Goal: Transaction & Acquisition: Book appointment/travel/reservation

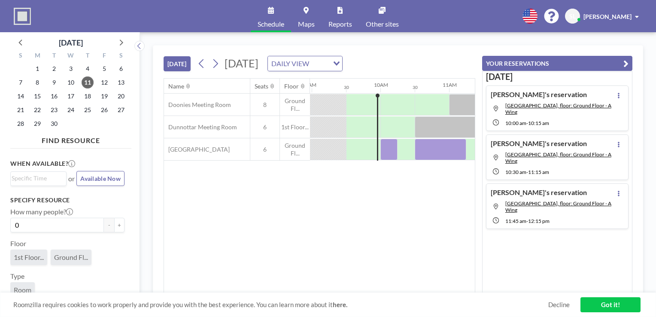
scroll to position [0, 618]
click at [429, 151] on div at bounding box center [439, 149] width 52 height 21
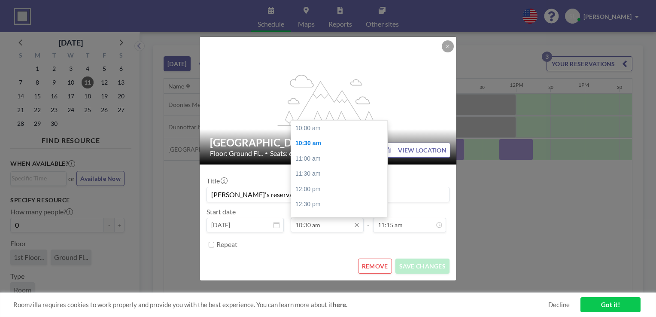
scroll to position [15, 0]
click at [309, 225] on input "10:30 am" at bounding box center [327, 225] width 73 height 15
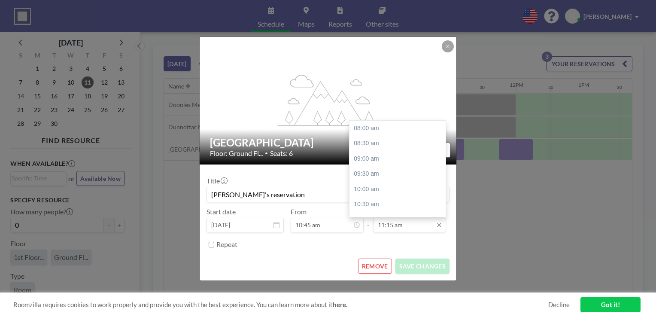
type input "10:45 am"
click at [409, 227] on input "11:15 am" at bounding box center [409, 225] width 73 height 15
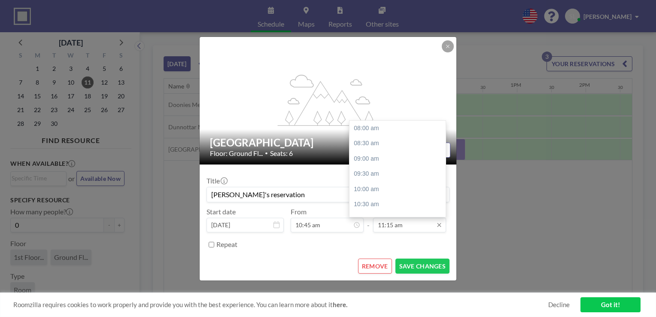
scroll to position [0, 687]
click at [391, 227] on input "11:15 am" at bounding box center [409, 225] width 73 height 15
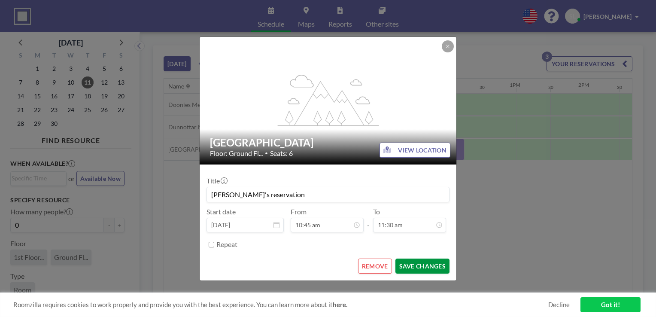
type input "11:30 am"
click at [418, 263] on button "SAVE CHANGES" at bounding box center [422, 266] width 54 height 15
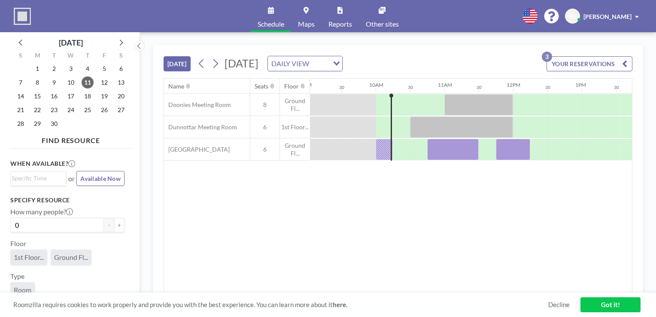
scroll to position [0, 653]
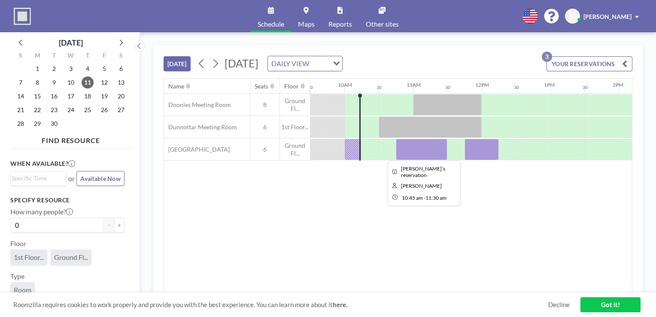
click at [414, 152] on div at bounding box center [422, 149] width 52 height 21
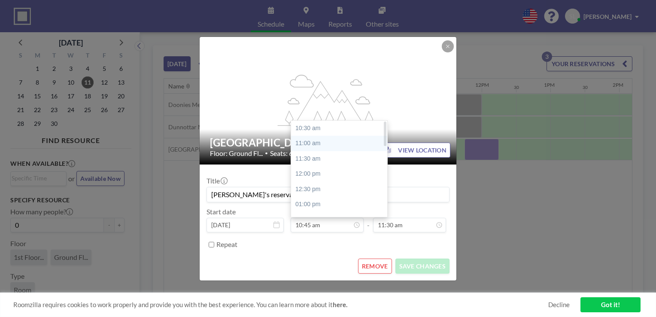
click at [319, 149] on div "11:00 am" at bounding box center [341, 143] width 100 height 15
type input "11:00 am"
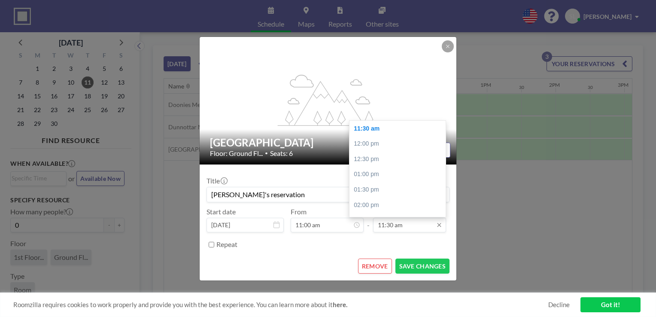
scroll to position [0, 721]
click at [390, 222] on input "11:30 am" at bounding box center [409, 225] width 73 height 15
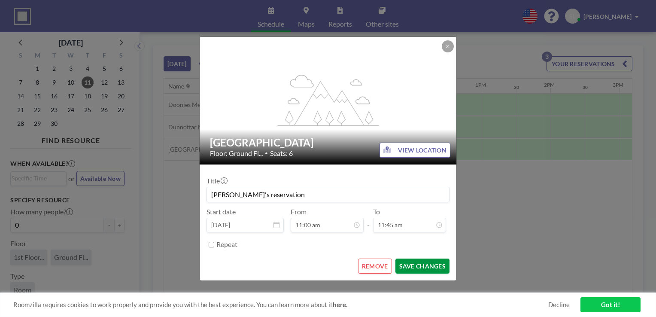
type input "11:45 am"
click at [431, 269] on button "SAVE CHANGES" at bounding box center [422, 266] width 54 height 15
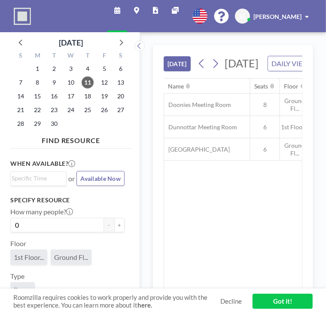
scroll to position [0, 721]
click at [283, 304] on link "Got it!" at bounding box center [283, 301] width 60 height 15
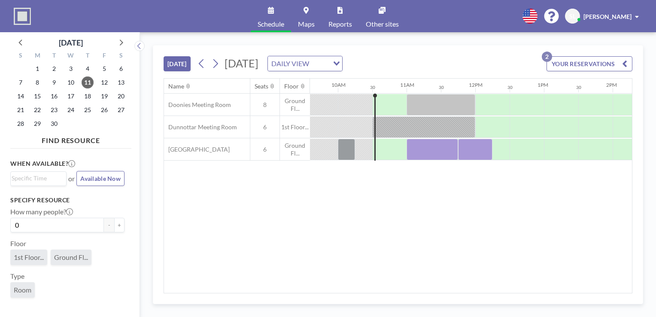
scroll to position [0, 658]
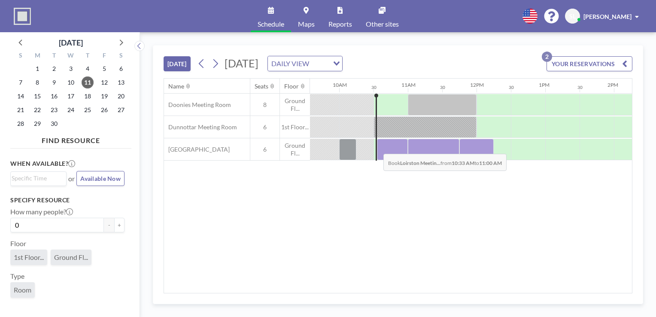
click at [326, 147] on div at bounding box center [392, 149] width 31 height 21
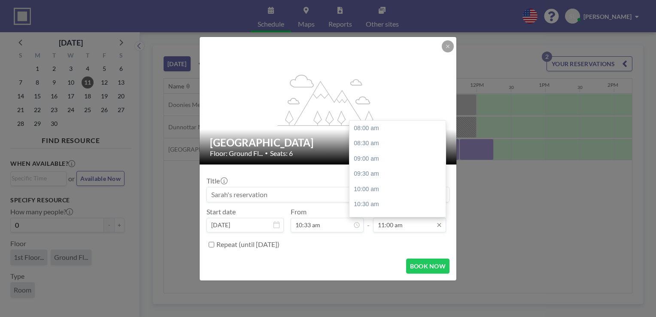
scroll to position [92, 0]
click at [326, 223] on input "11:00 am" at bounding box center [409, 225] width 73 height 15
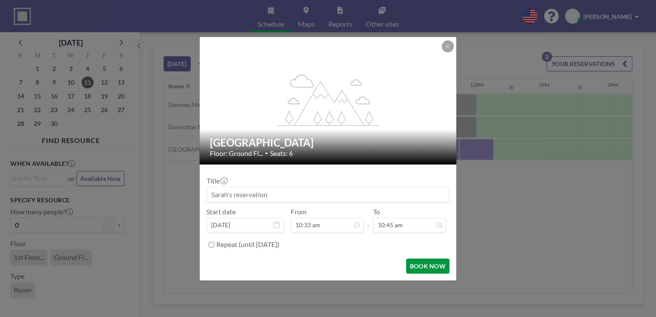
type input "10:45 am"
click at [326, 265] on button "BOOK NOW" at bounding box center [427, 266] width 43 height 15
